Goal: Transaction & Acquisition: Obtain resource

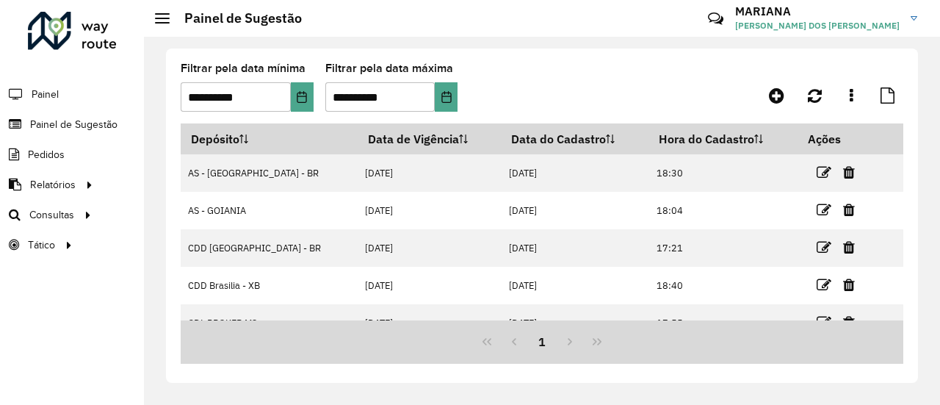
click at [65, 193] on link "Relatórios" at bounding box center [49, 184] width 98 height 29
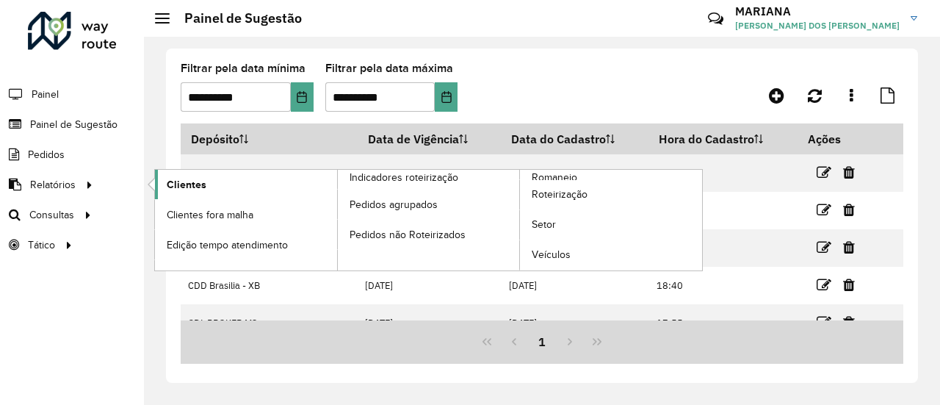
click at [170, 186] on span "Clientes" at bounding box center [187, 184] width 40 height 15
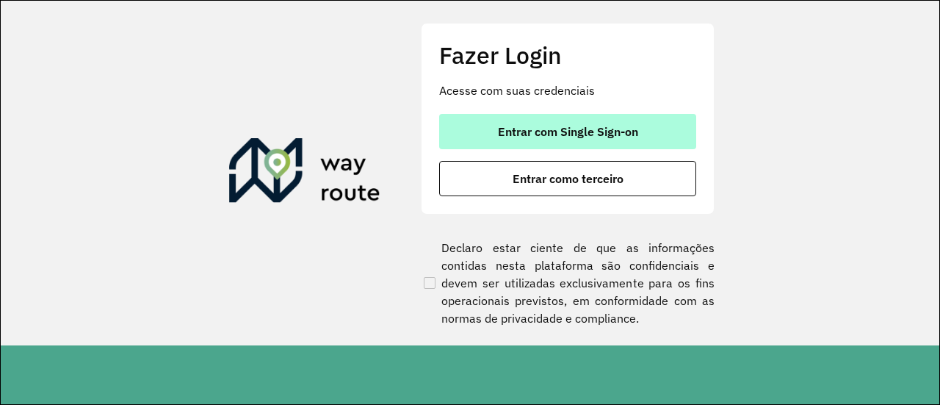
click at [546, 123] on button "Entrar com Single Sign-on" at bounding box center [567, 131] width 257 height 35
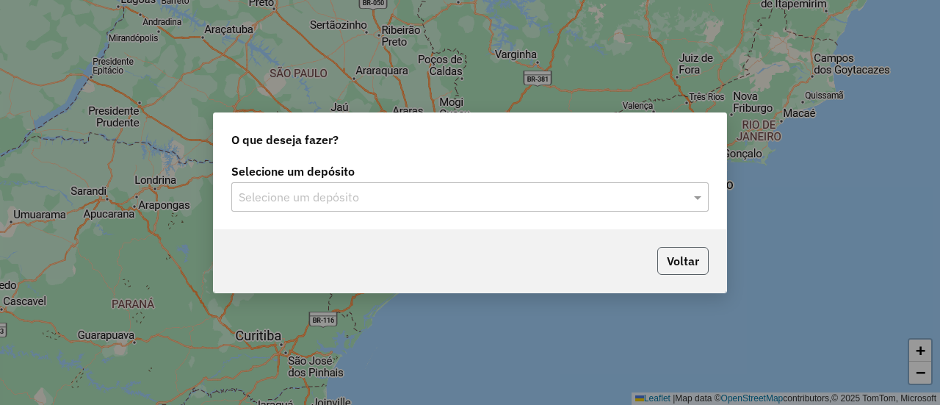
click at [682, 265] on button "Voltar" at bounding box center [682, 261] width 51 height 28
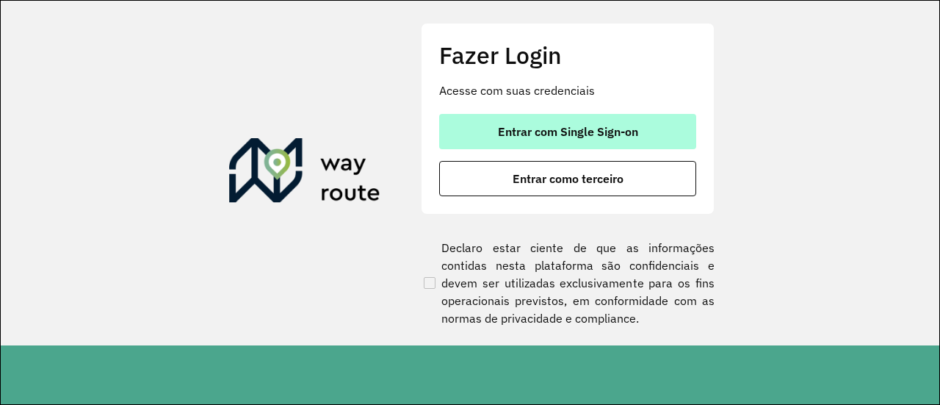
click at [497, 147] on button "Entrar com Single Sign-on" at bounding box center [567, 131] width 257 height 35
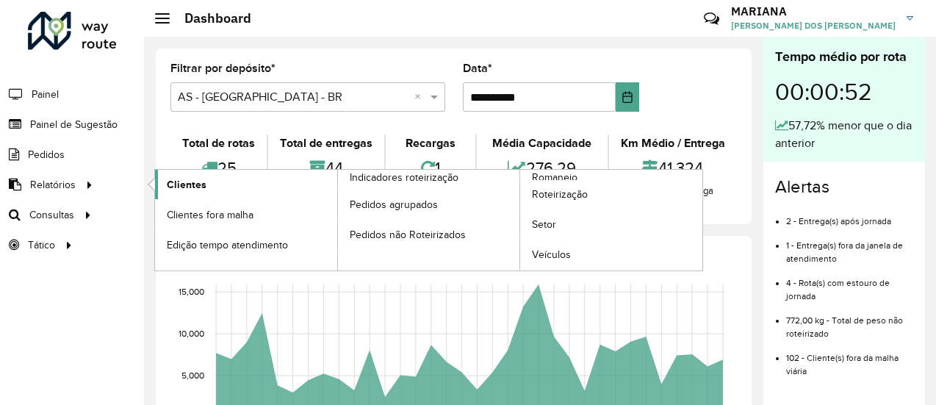
click at [167, 183] on span "Clientes" at bounding box center [187, 184] width 40 height 15
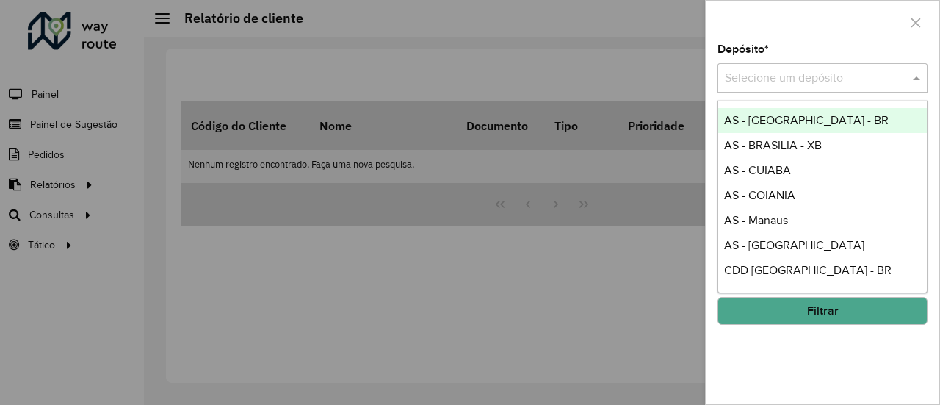
click at [759, 79] on input "text" at bounding box center [808, 79] width 166 height 18
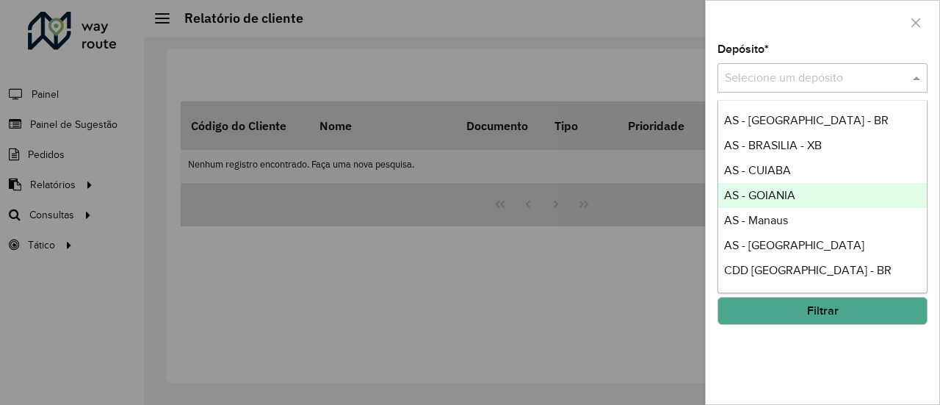
scroll to position [84, 0]
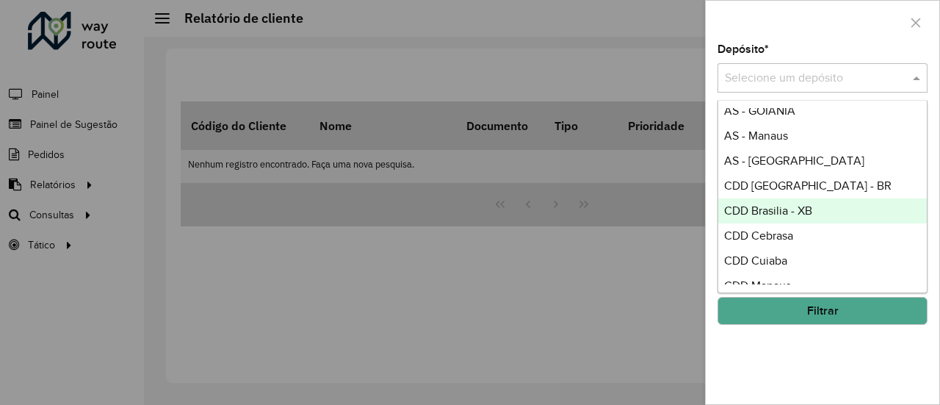
click at [762, 205] on span "CDD Brasilia - XB" at bounding box center [768, 210] width 88 height 12
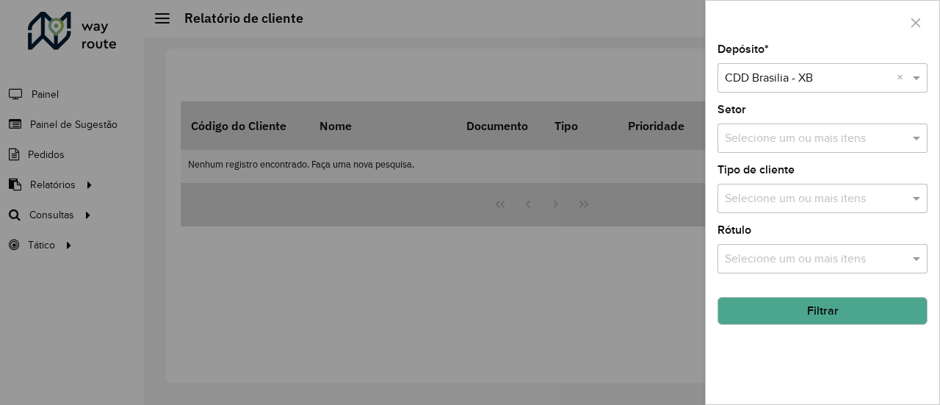
click at [803, 303] on button "Filtrar" at bounding box center [823, 311] width 210 height 28
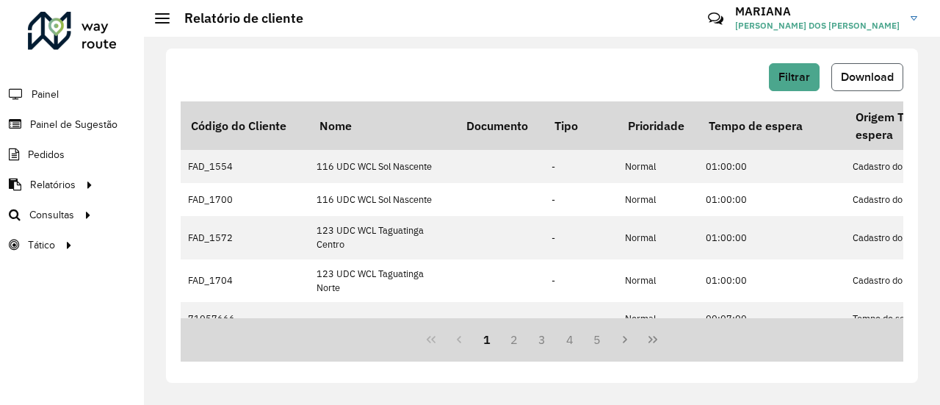
click at [853, 68] on button "Download" at bounding box center [867, 77] width 72 height 28
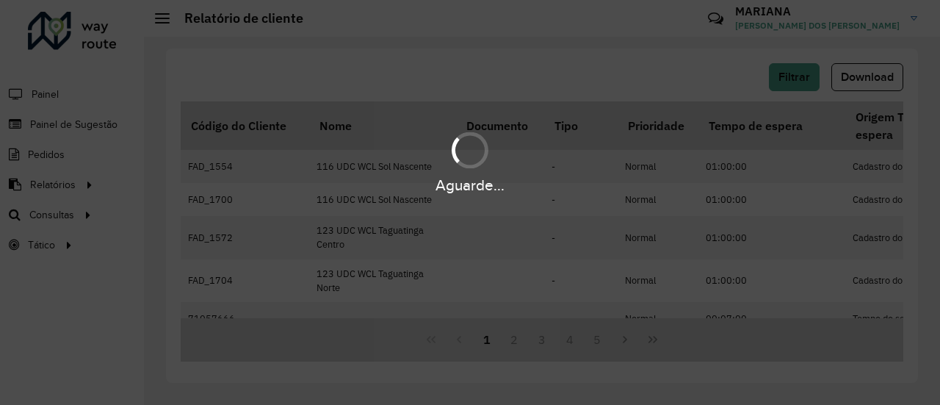
click at [541, 295] on div "Aguarde..." at bounding box center [470, 202] width 940 height 405
